Goal: Check status: Check status

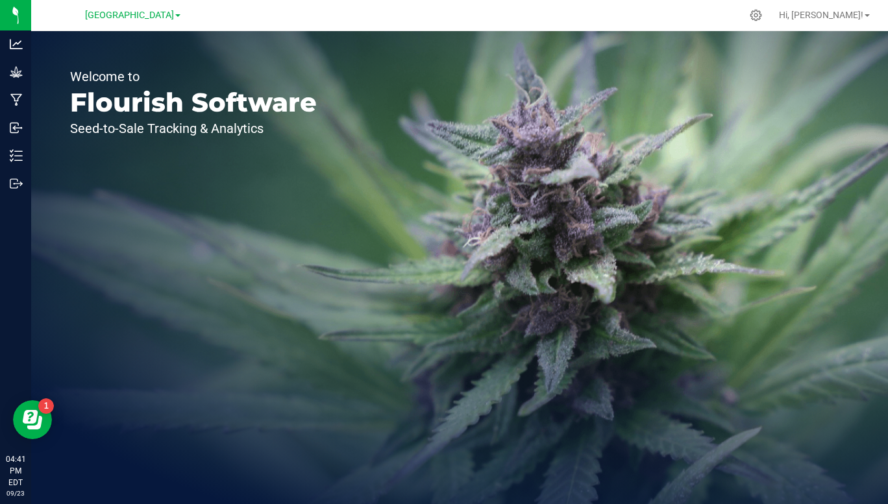
click at [192, 22] on div "[GEOGRAPHIC_DATA]" at bounding box center [133, 15] width 190 height 20
click at [168, 17] on span "[GEOGRAPHIC_DATA]" at bounding box center [129, 15] width 89 height 11
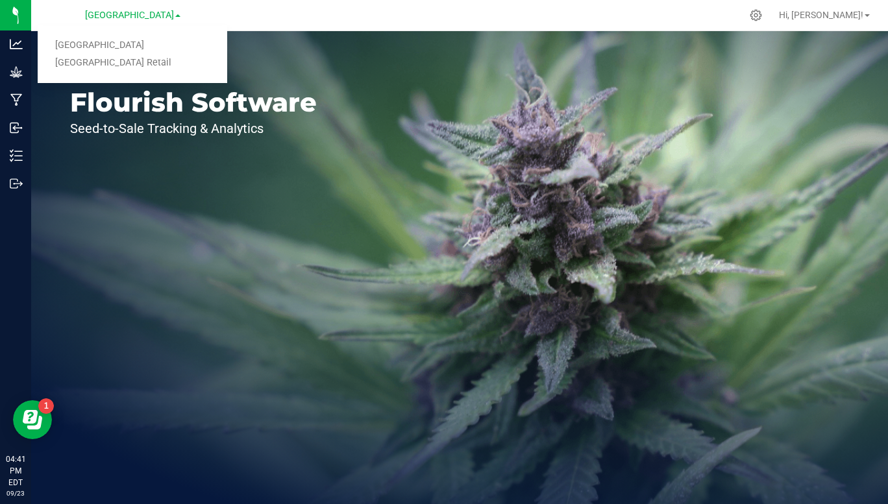
click at [123, 68] on link "[GEOGRAPHIC_DATA] Retail" at bounding box center [133, 64] width 190 height 18
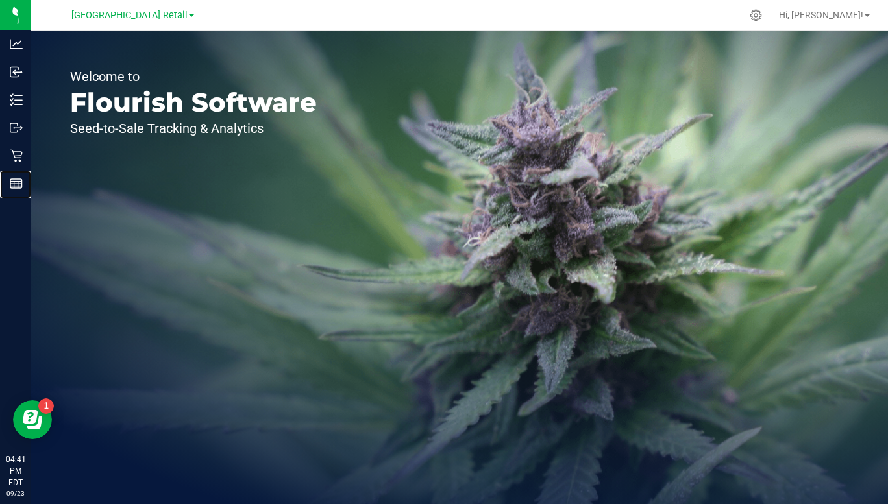
click at [16, 186] on line at bounding box center [16, 186] width 12 height 0
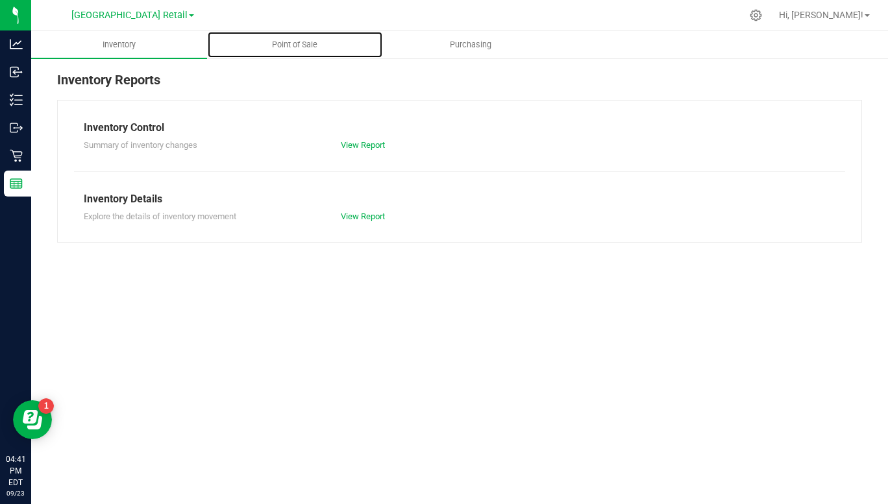
click at [290, 49] on span "Point of Sale" at bounding box center [295, 45] width 81 height 12
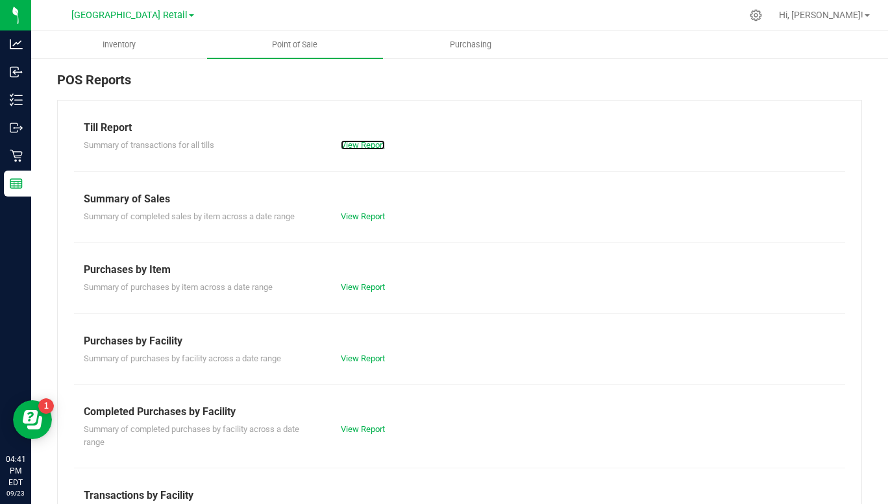
click at [372, 149] on link "View Report" at bounding box center [363, 145] width 44 height 10
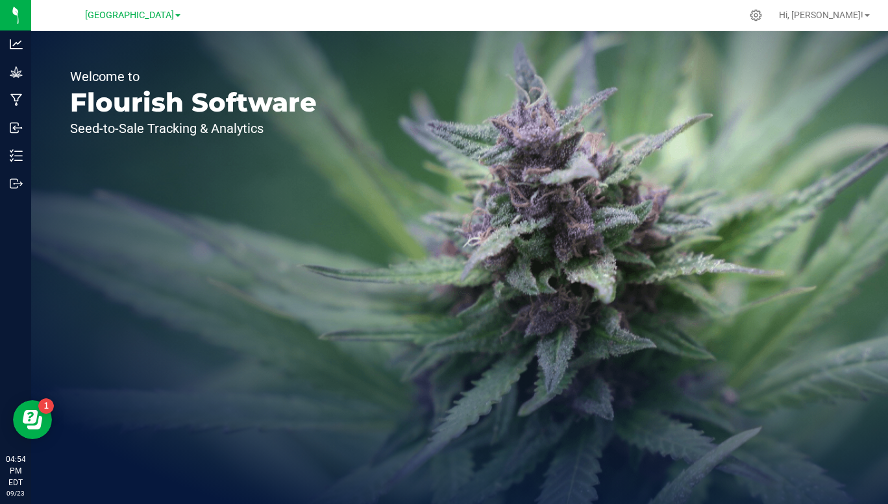
click at [166, 17] on span "[GEOGRAPHIC_DATA]" at bounding box center [129, 15] width 89 height 11
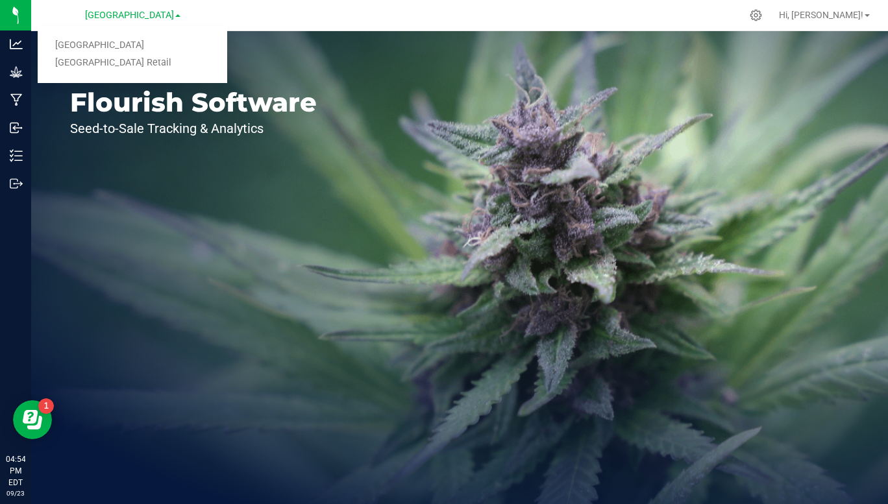
click at [134, 66] on link "[GEOGRAPHIC_DATA] Retail" at bounding box center [133, 64] width 190 height 18
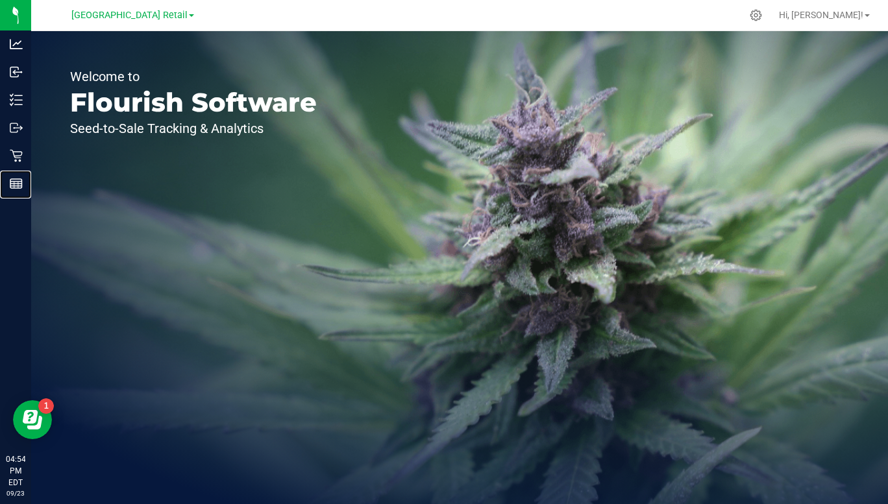
click at [19, 183] on icon at bounding box center [16, 183] width 13 height 13
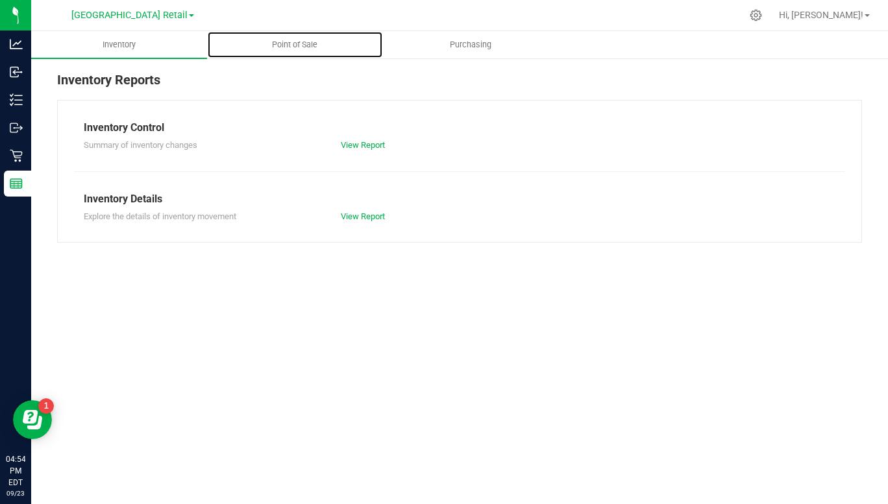
click at [299, 45] on span "Point of Sale" at bounding box center [295, 45] width 81 height 12
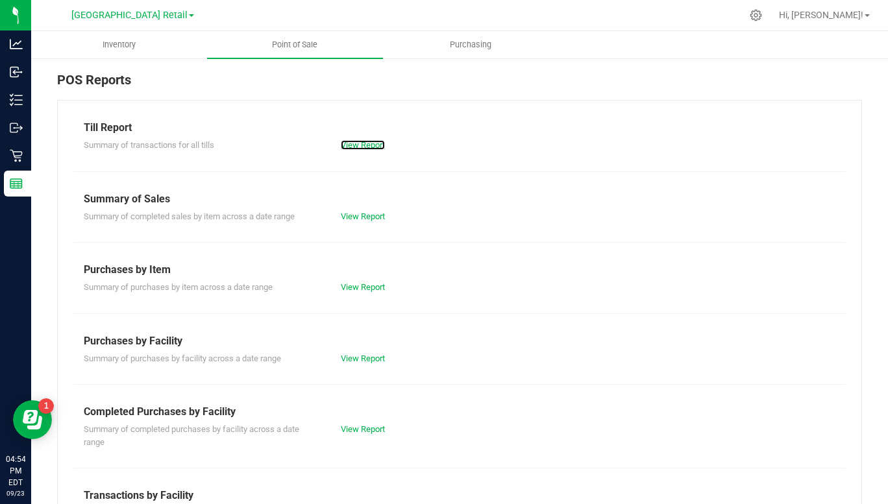
click at [365, 147] on link "View Report" at bounding box center [363, 145] width 44 height 10
